Goal: Task Accomplishment & Management: Manage account settings

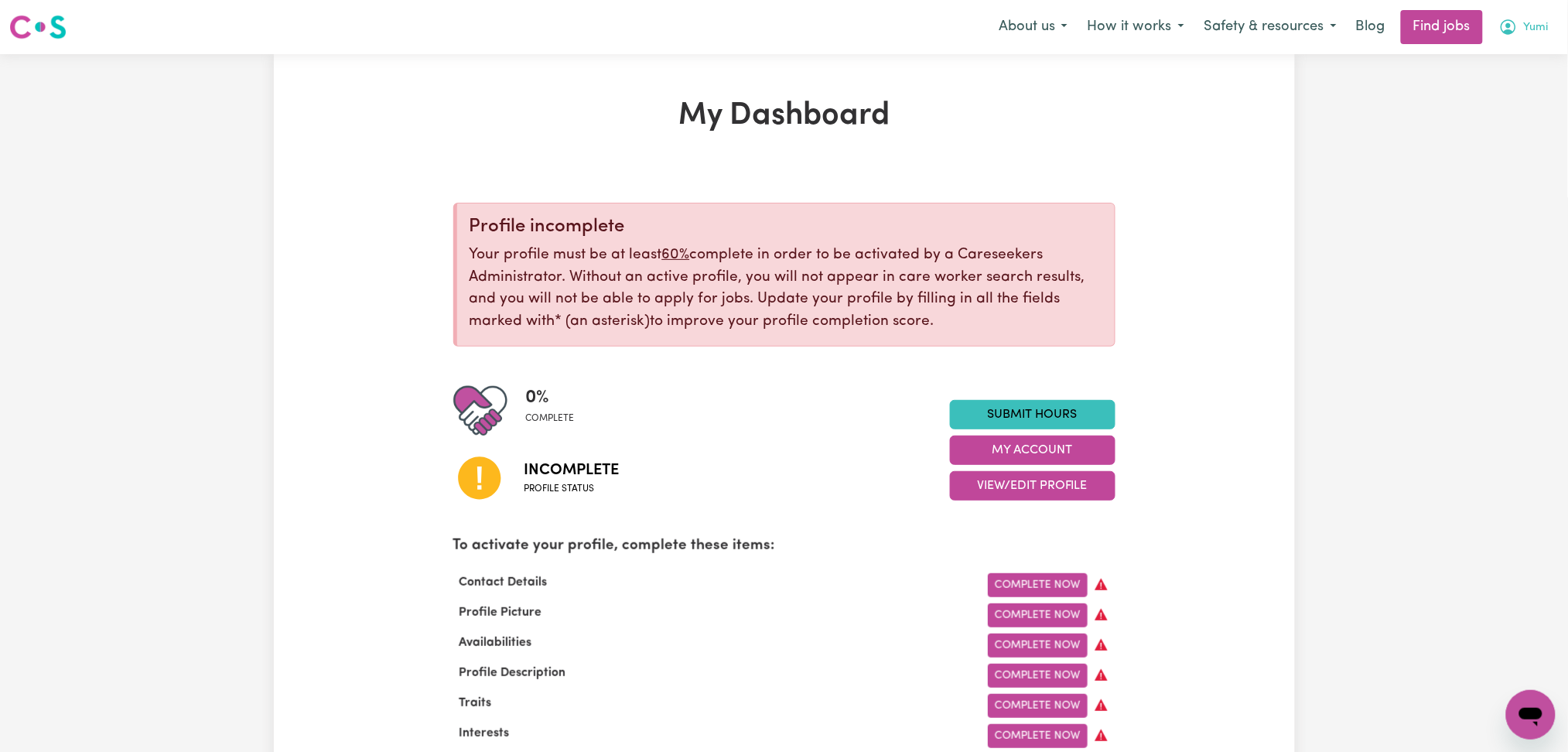
click at [1557, 14] on button "Yumi" at bounding box center [1523, 27] width 70 height 33
click at [1520, 131] on link "Logout" at bounding box center [1496, 118] width 122 height 30
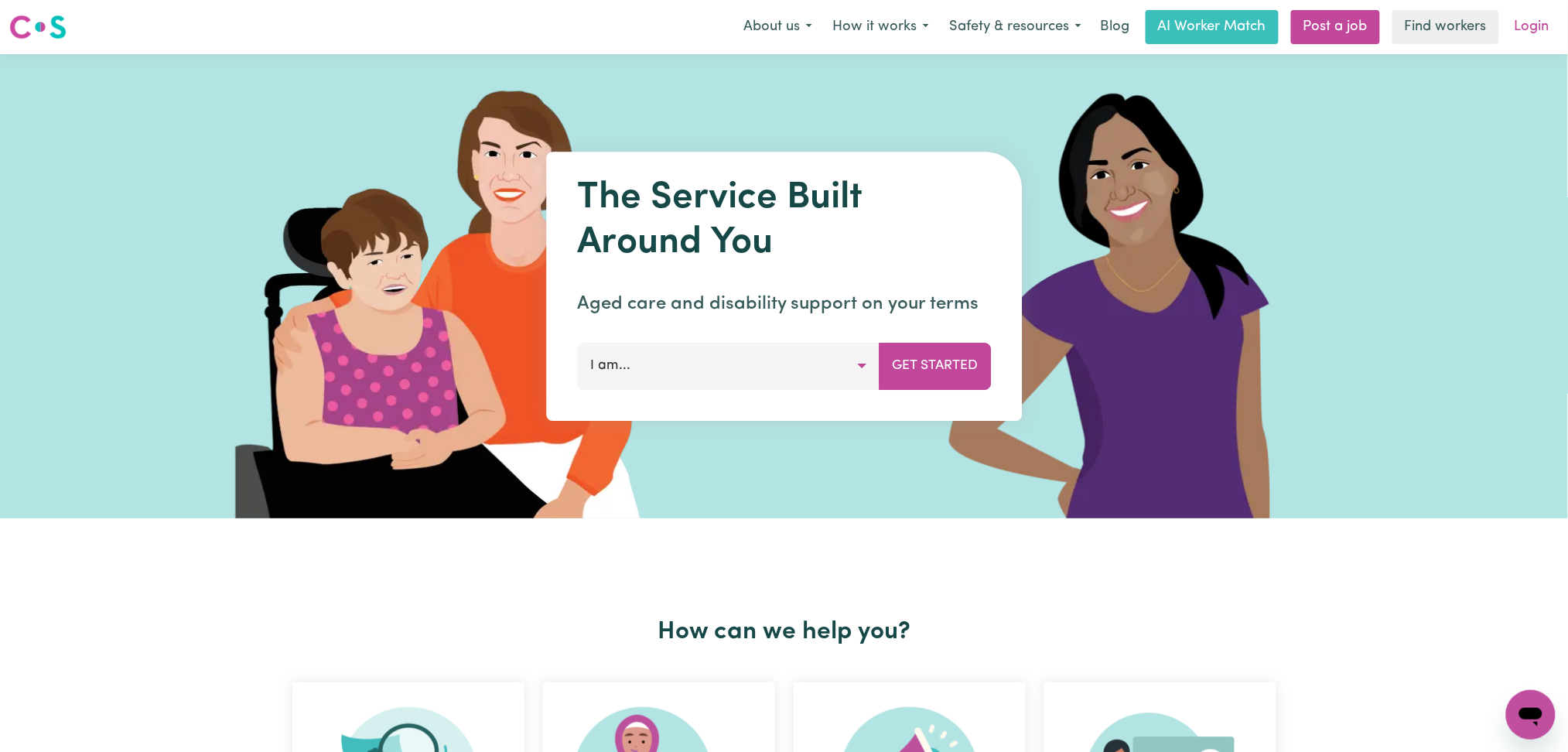
click at [1541, 19] on link "Login" at bounding box center [1531, 27] width 53 height 34
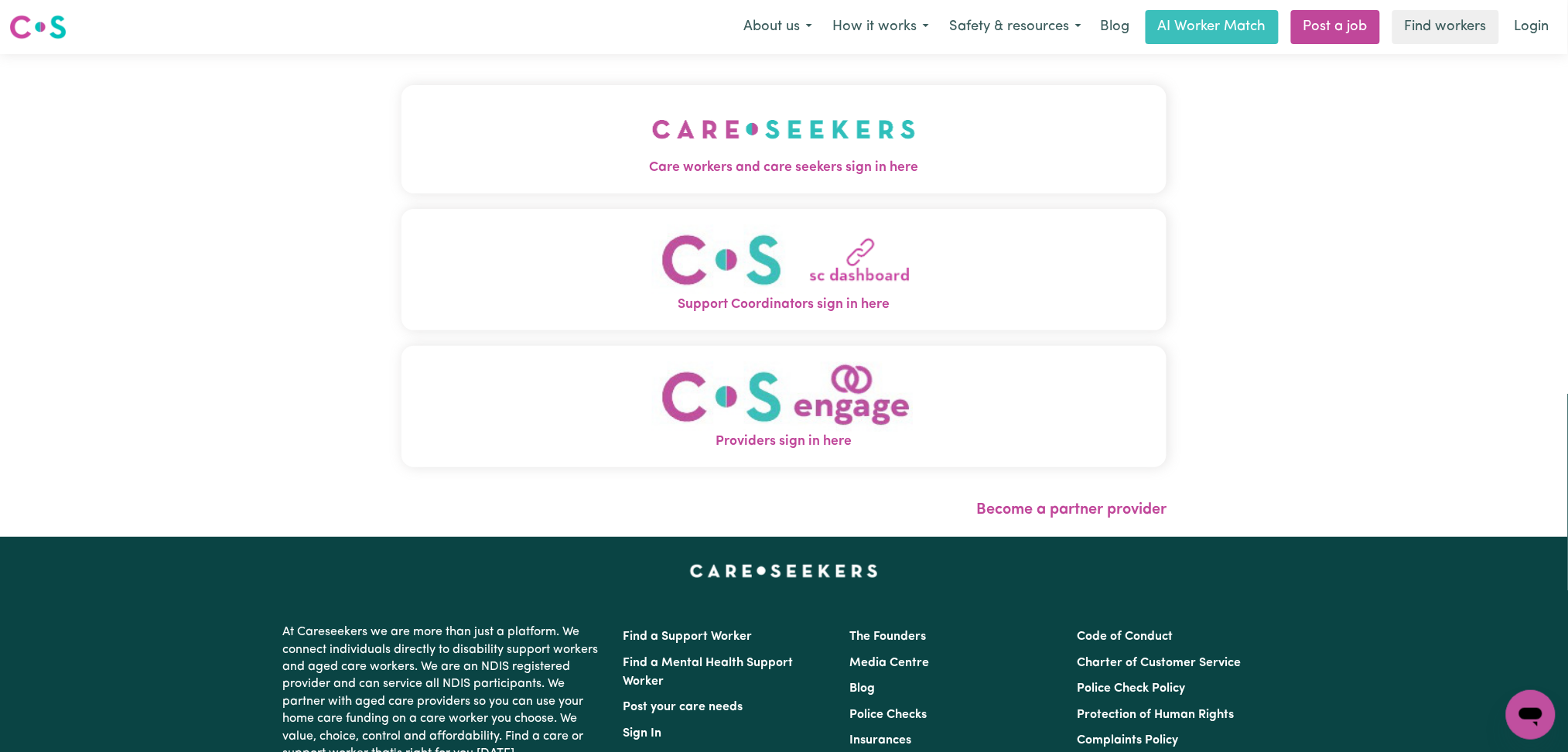
click at [652, 101] on img "Care workers and care seekers sign in here" at bounding box center [783, 129] width 264 height 57
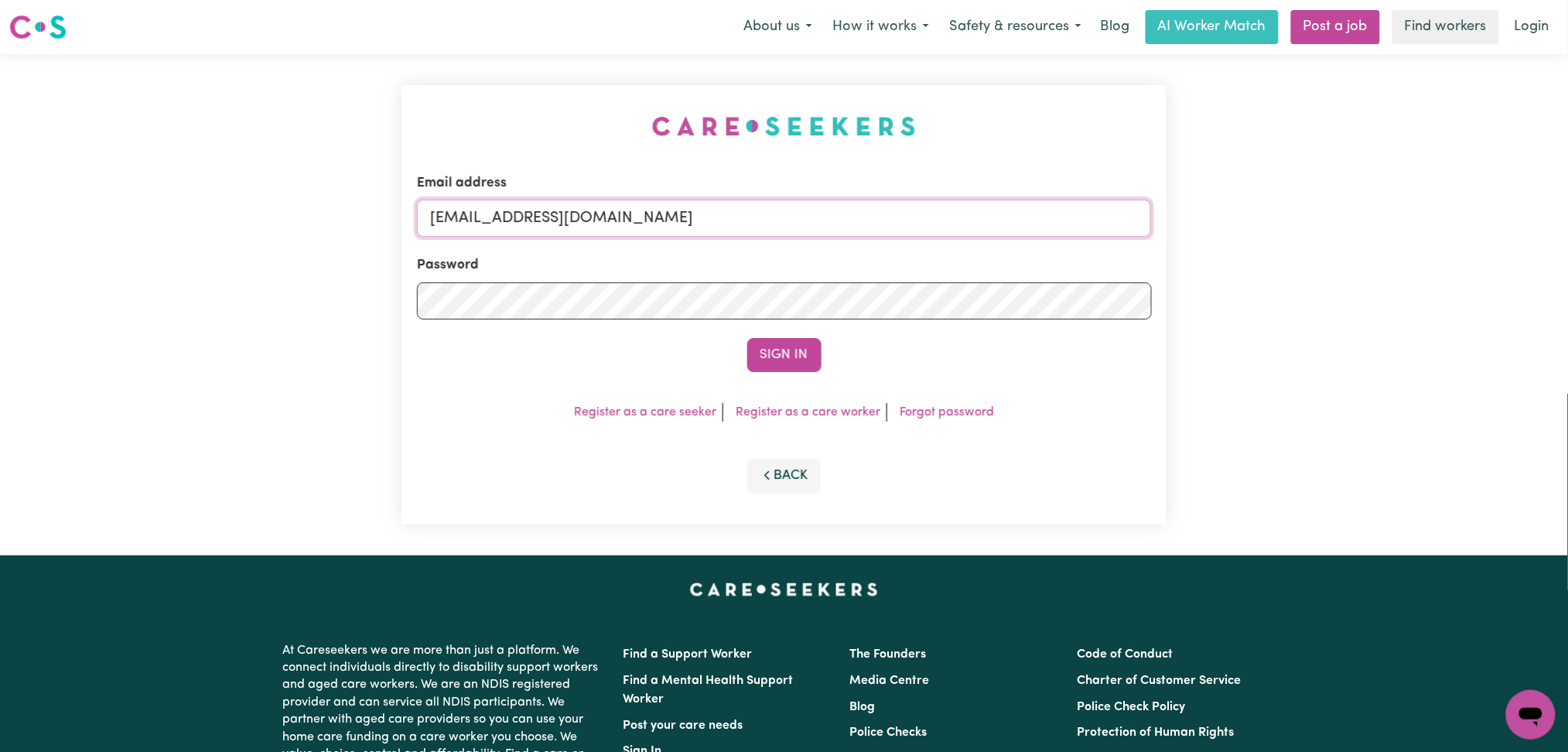
click at [524, 218] on input "[EMAIL_ADDRESS][DOMAIN_NAME]" at bounding box center [785, 218] width 735 height 37
drag, startPoint x: 507, startPoint y: 218, endPoint x: 782, endPoint y: 217, distance: 275.0
click at [782, 217] on input "Superuser~[EMAIL_ADDRESS][DOMAIN_NAME]" at bounding box center [785, 218] width 735 height 37
type input "Superuser~[EMAIL_ADDRESS][DOMAIN_NAME]"
click at [770, 357] on button "Sign In" at bounding box center [784, 355] width 74 height 34
